Goal: Transaction & Acquisition: Book appointment/travel/reservation

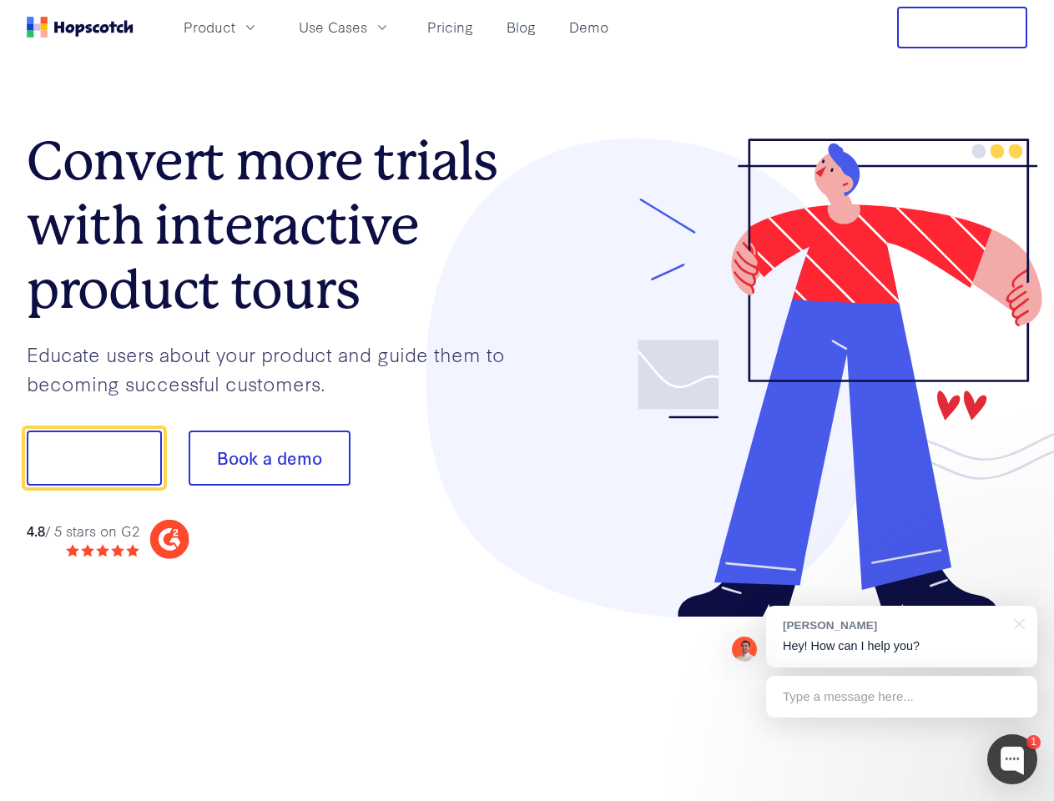
click at [528, 401] on div at bounding box center [778, 379] width 501 height 480
click at [235, 27] on span "Product" at bounding box center [210, 27] width 52 height 21
click at [367, 27] on span "Use Cases" at bounding box center [333, 27] width 68 height 21
click at [962, 28] on button "Free Trial" at bounding box center [962, 28] width 130 height 42
click at [93, 458] on button "Show me!" at bounding box center [94, 458] width 135 height 55
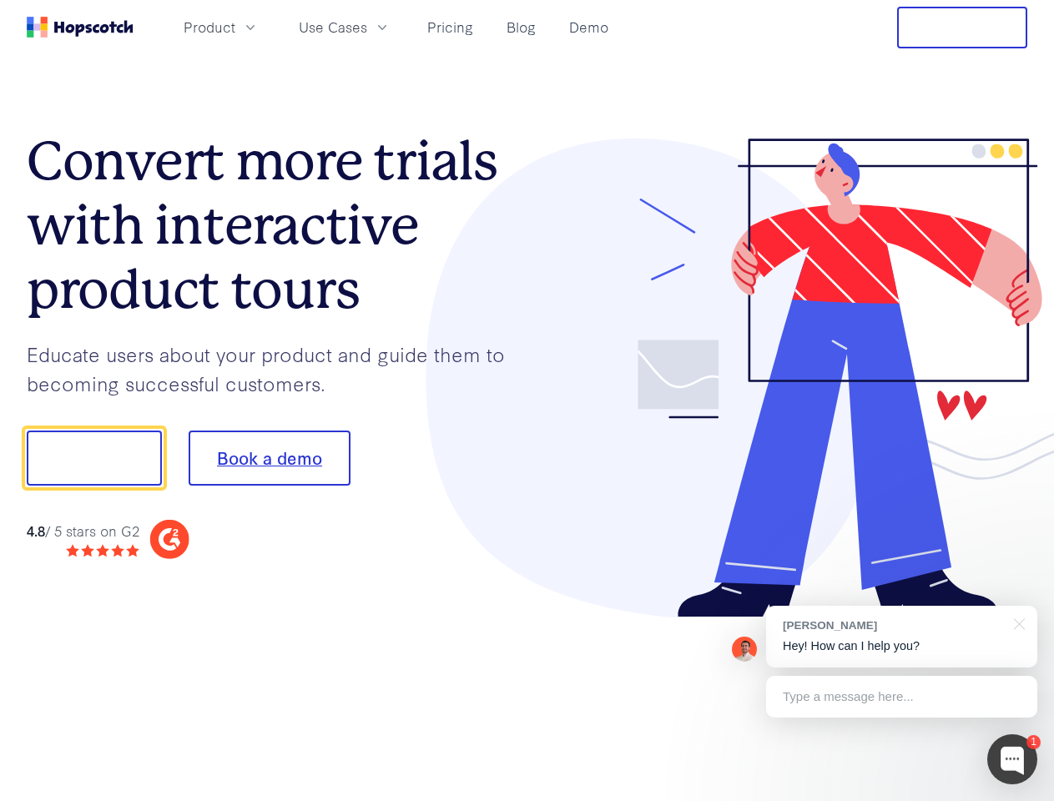
click at [269, 458] on button "Book a demo" at bounding box center [270, 458] width 162 height 55
click at [1013, 760] on div at bounding box center [1012, 760] width 50 height 50
click at [901, 637] on div "[PERSON_NAME] Hey! How can I help you?" at bounding box center [901, 637] width 271 height 62
click at [1017, 800] on div "1 [PERSON_NAME] Hey! How can I help you? Type a message here... Free live chat …" at bounding box center [527, 801] width 1054 height 0
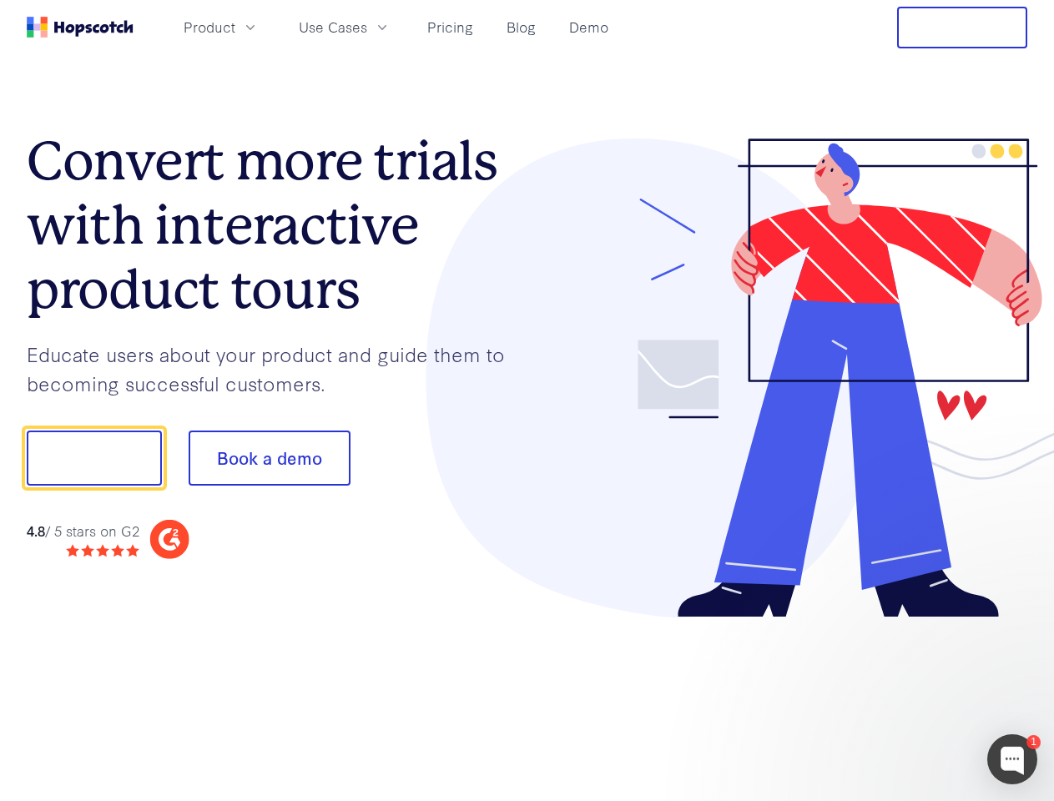
click at [901, 697] on div at bounding box center [881, 567] width 313 height 333
